Goal: Task Accomplishment & Management: Use online tool/utility

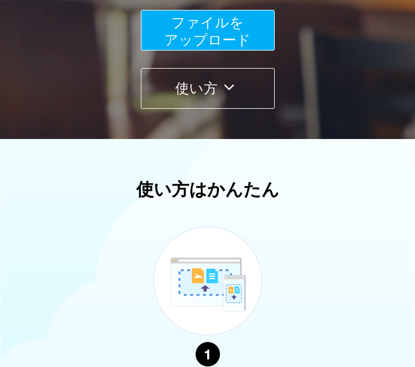
scroll to position [174, 0]
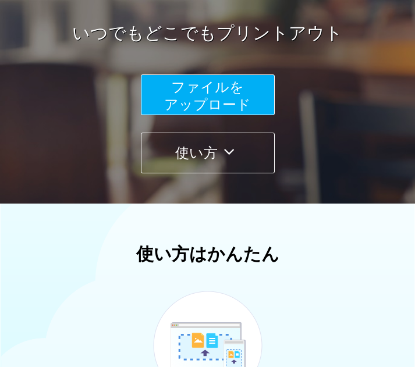
click at [162, 101] on button "ファイルを ​​アップロード" at bounding box center [208, 94] width 134 height 41
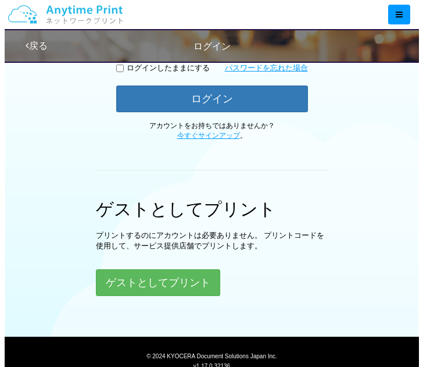
scroll to position [291, 0]
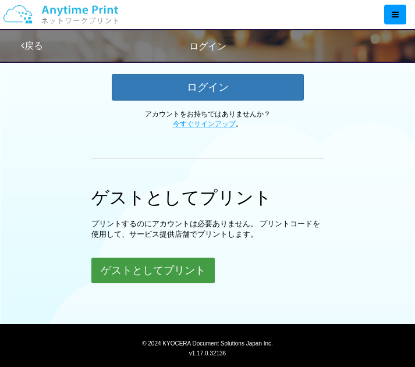
click at [192, 261] on button "ゲストとしてプリント" at bounding box center [152, 271] width 123 height 26
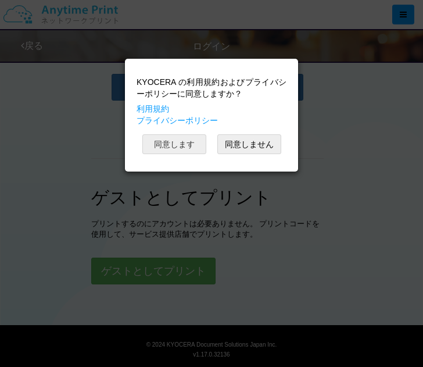
click at [191, 147] on button "同意します" at bounding box center [174, 144] width 64 height 20
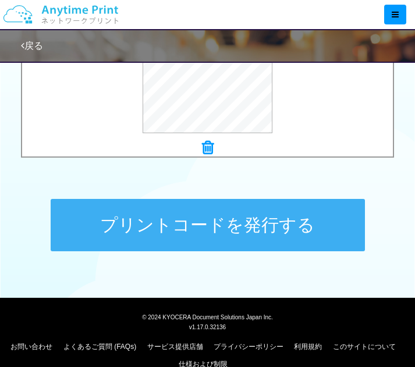
scroll to position [518, 0]
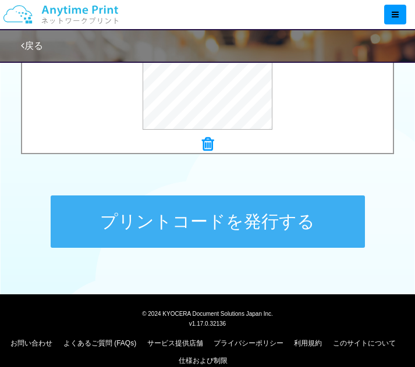
click at [209, 209] on button "プリントコードを発行する" at bounding box center [208, 221] width 314 height 52
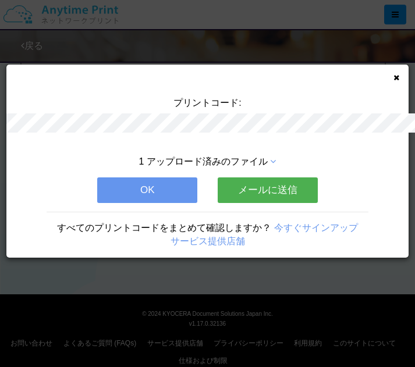
scroll to position [0, 0]
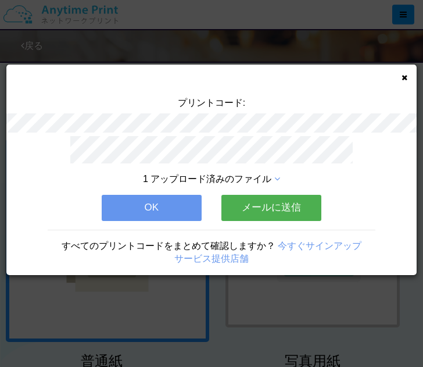
click at [152, 198] on button "OK" at bounding box center [152, 208] width 100 height 26
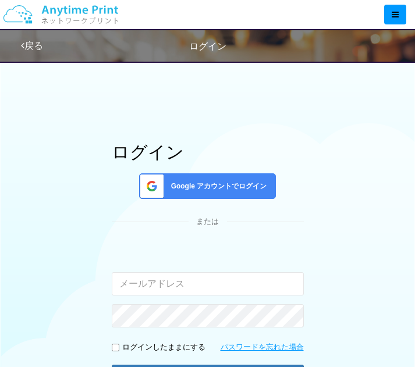
scroll to position [291, 0]
